Goal: Navigation & Orientation: Find specific page/section

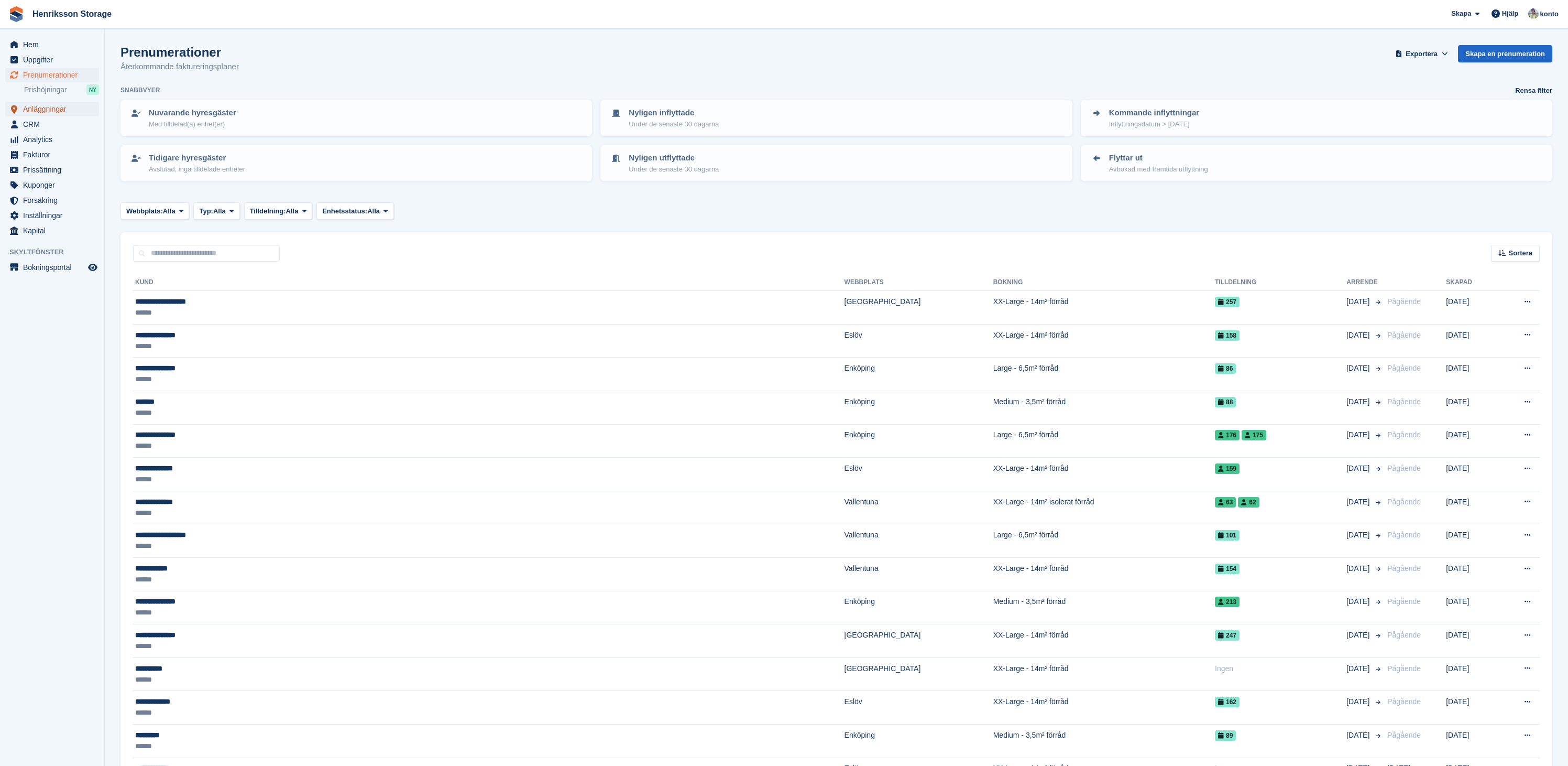
click at [48, 113] on span "Anläggningar" at bounding box center [54, 109] width 63 height 15
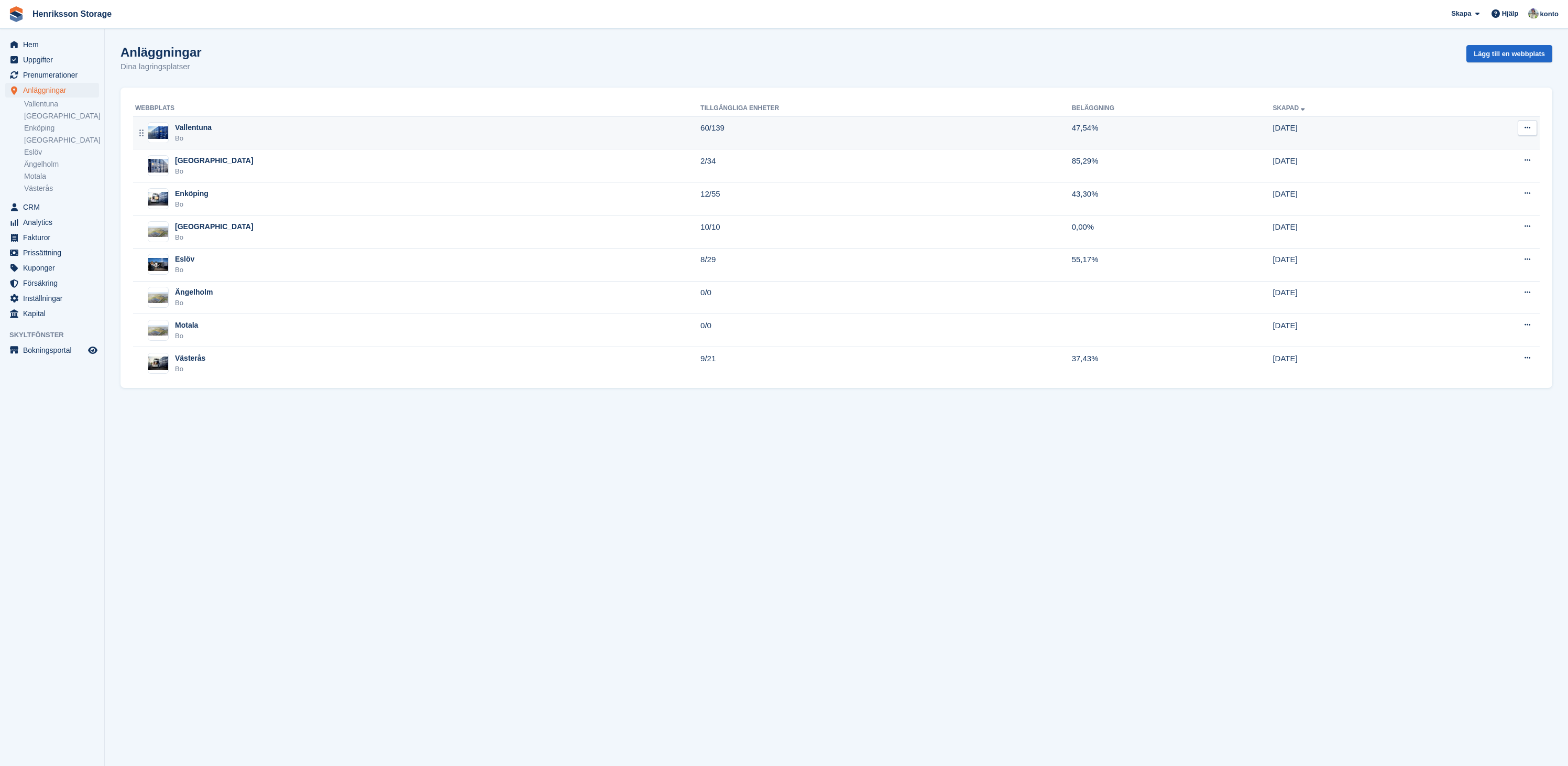
click at [199, 130] on div "Vallentuna" at bounding box center [193, 128] width 37 height 11
